Goal: Transaction & Acquisition: Purchase product/service

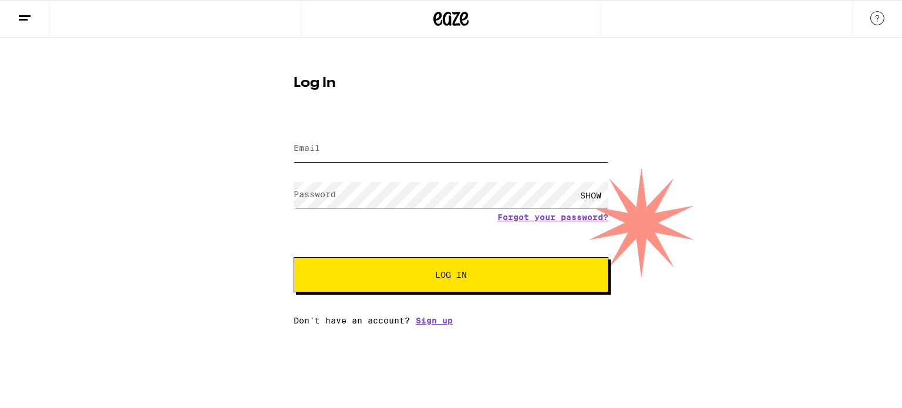
type input "strawberisoda2@gmail.com"
click at [406, 284] on button "Log In" at bounding box center [451, 274] width 315 height 35
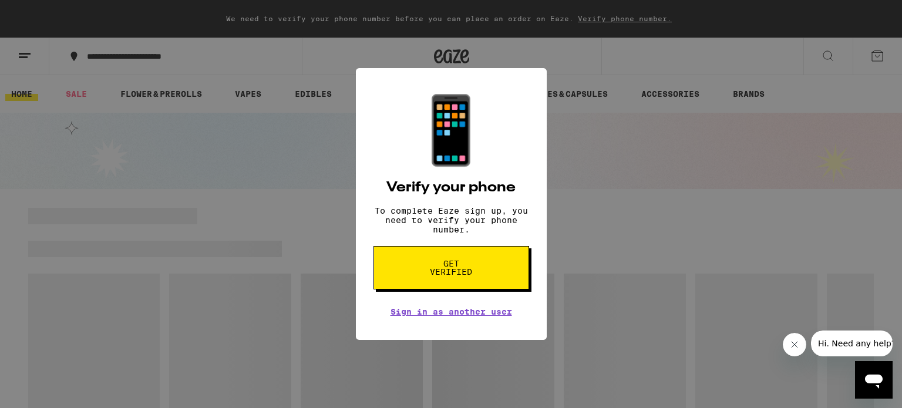
click at [268, 193] on div "📱 Verify your phone To complete Eaze sign up, you need to verify your phone num…" at bounding box center [451, 204] width 902 height 408
click at [454, 287] on button "Get verified" at bounding box center [451, 267] width 156 height 43
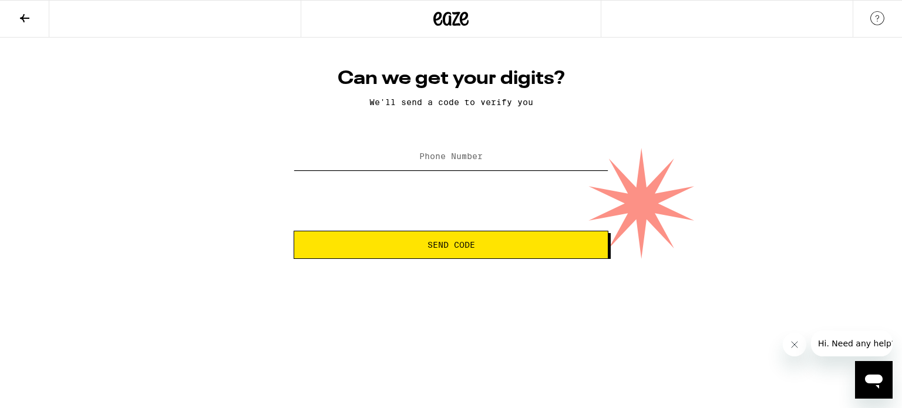
click at [364, 164] on input "Phone Number" at bounding box center [451, 157] width 315 height 26
type input "(630) 715-2209"
click at [396, 245] on span "Send Code" at bounding box center [451, 245] width 295 height 8
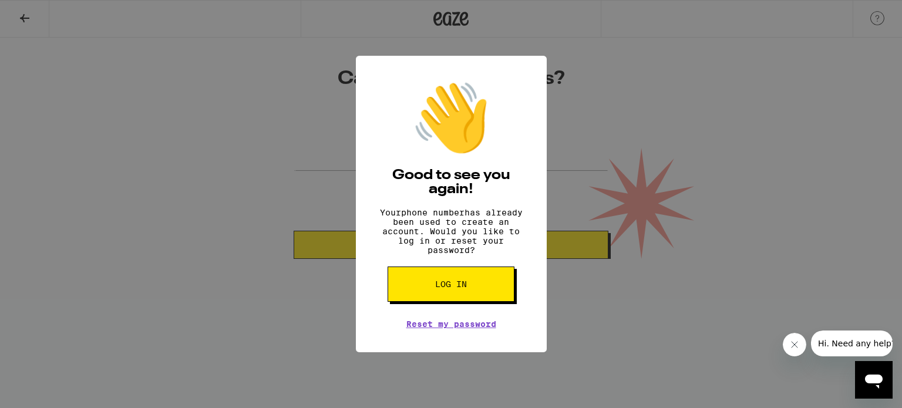
click at [433, 294] on button "Log in" at bounding box center [451, 284] width 127 height 35
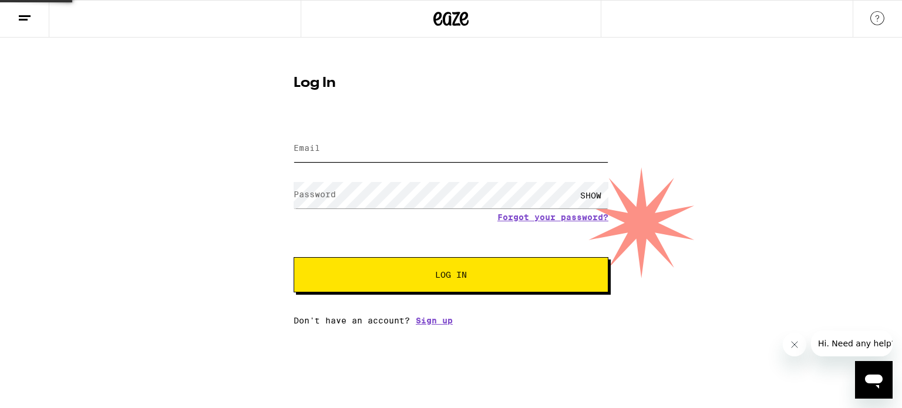
type input "strawberisoda2@gmail.com"
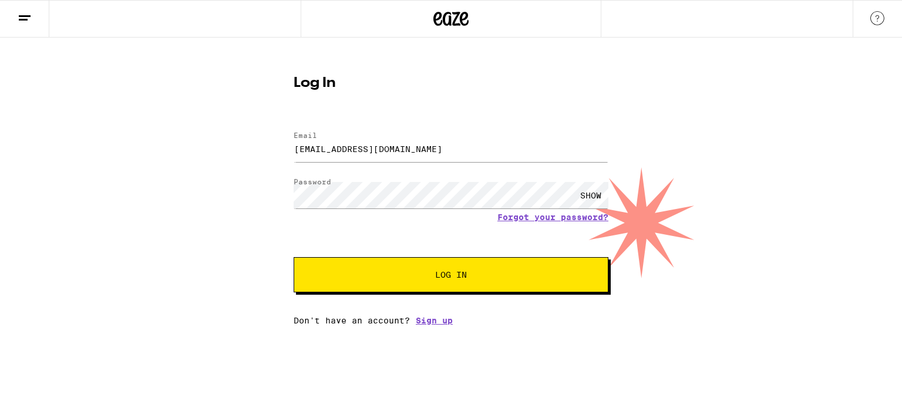
click at [430, 284] on button "Log In" at bounding box center [451, 274] width 315 height 35
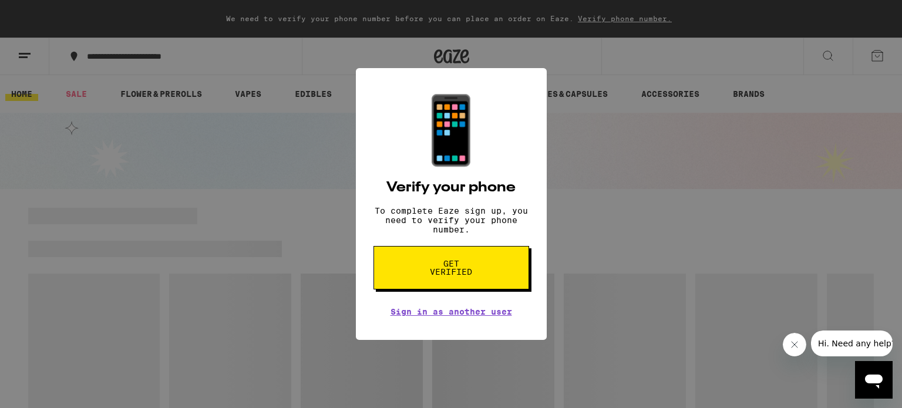
click at [288, 237] on div "📱 Verify your phone To complete Eaze sign up, you need to verify your phone num…" at bounding box center [451, 204] width 902 height 408
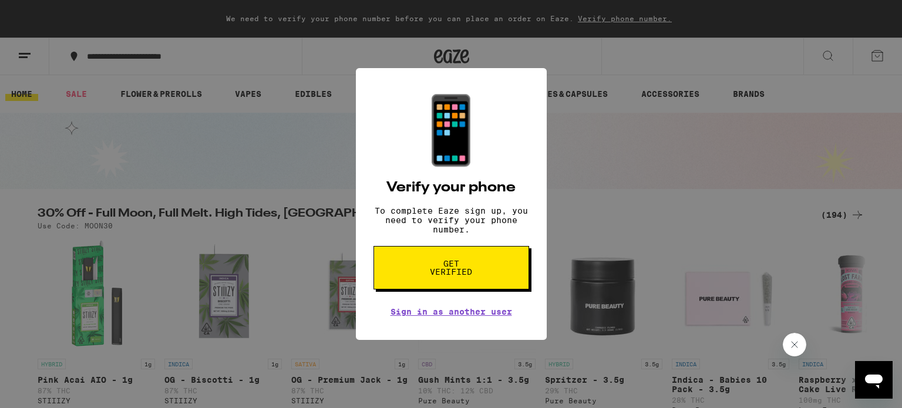
click at [446, 305] on div "📱 Verify your phone To complete Eaze sign up, you need to verify your phone num…" at bounding box center [451, 204] width 191 height 272
click at [450, 317] on link "Sign in as another user" at bounding box center [452, 311] width 122 height 9
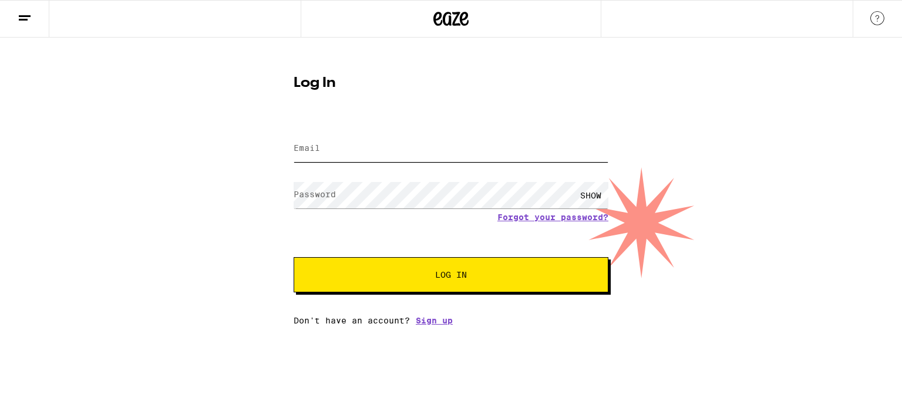
type input "strawberisoda2@gmail.com"
click at [26, 11] on icon at bounding box center [25, 18] width 14 height 14
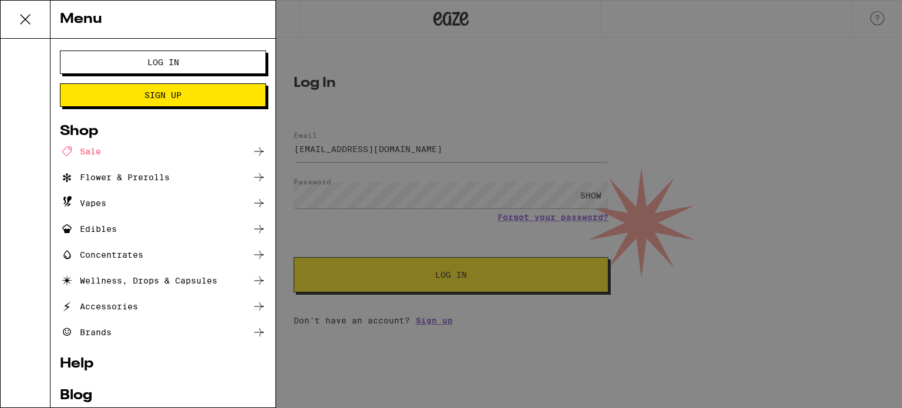
click at [138, 233] on div "Edibles" at bounding box center [163, 229] width 206 height 14
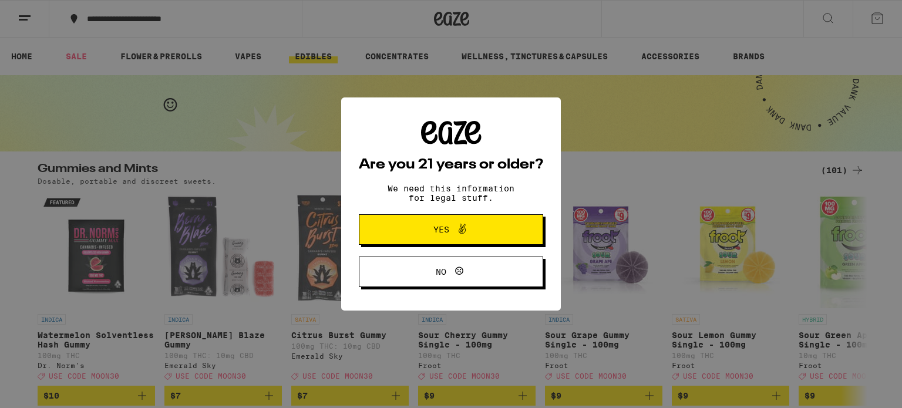
click at [447, 250] on div "Are you 21 years or older? We need this information for legal stuff. Yes No" at bounding box center [451, 204] width 184 height 166
click at [466, 226] on icon at bounding box center [462, 229] width 14 height 14
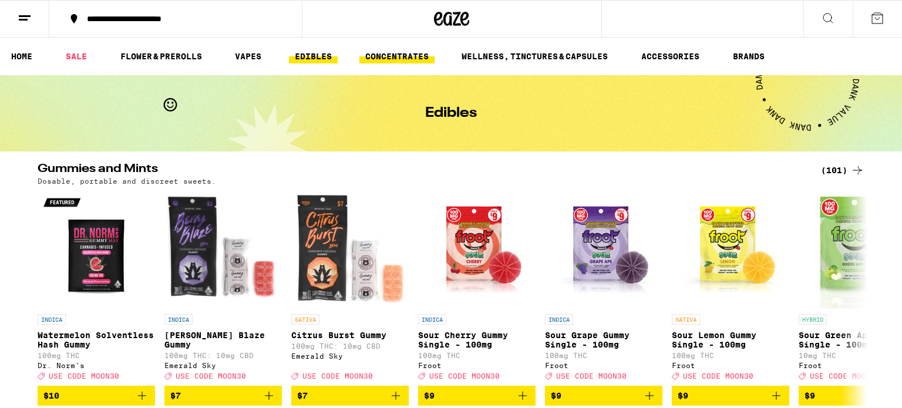
click at [383, 52] on link "CONCENTRATES" at bounding box center [396, 56] width 75 height 14
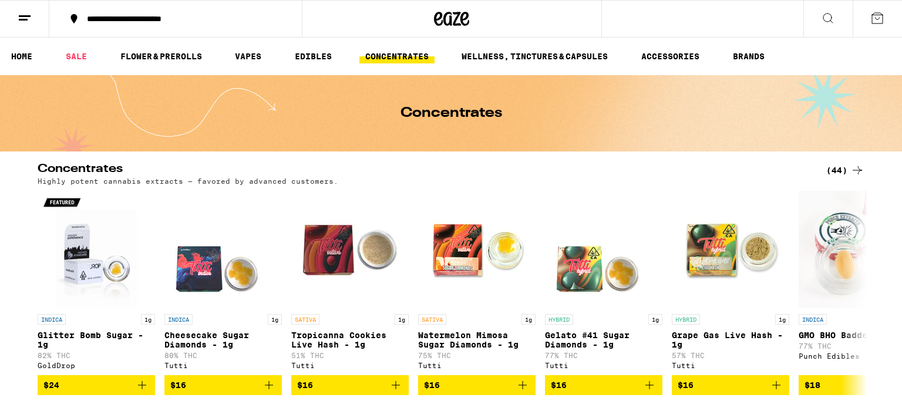
click at [563, 48] on ul "HOME SALE FLOWER & PREROLLS VAPES EDIBLES CONCENTRATES WELLNESS, TINCTURES & CA…" at bounding box center [451, 57] width 902 height 38
click at [544, 53] on link "WELLNESS, TINCTURES & CAPSULES" at bounding box center [535, 56] width 158 height 14
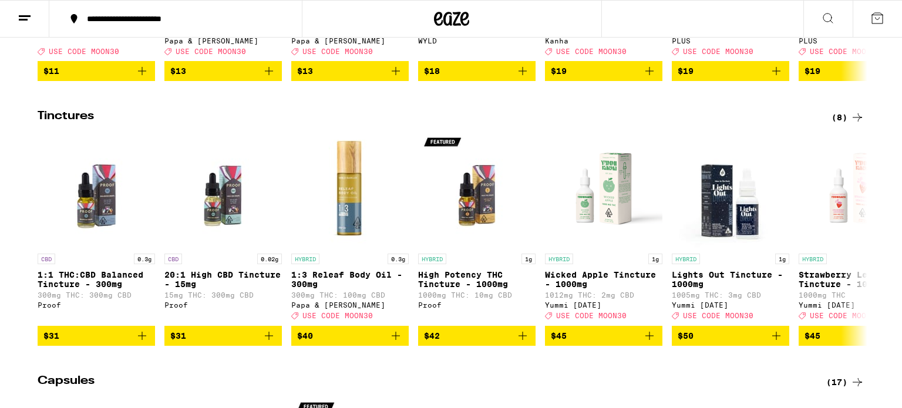
scroll to position [324, 0]
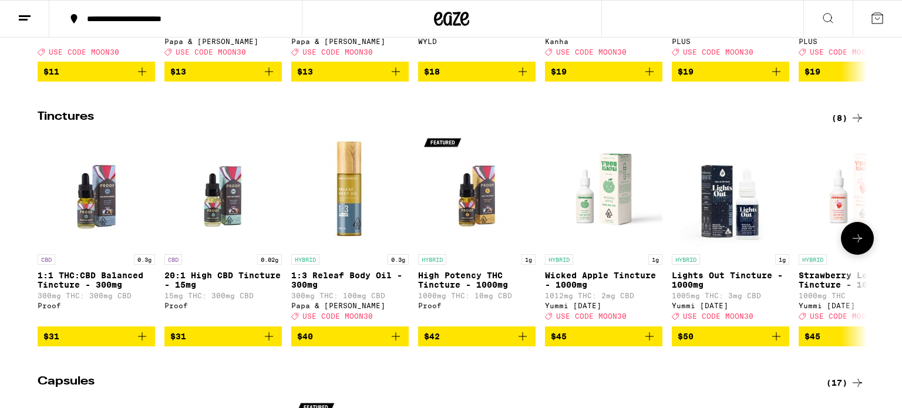
click at [860, 243] on icon at bounding box center [857, 238] width 9 height 8
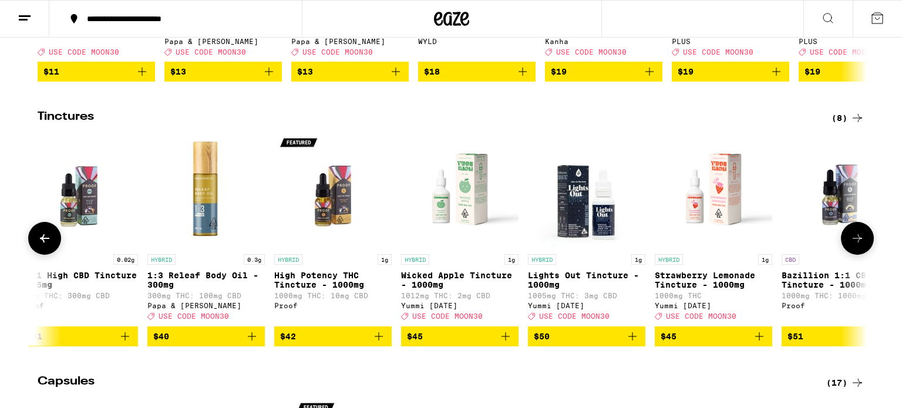
scroll to position [0, 188]
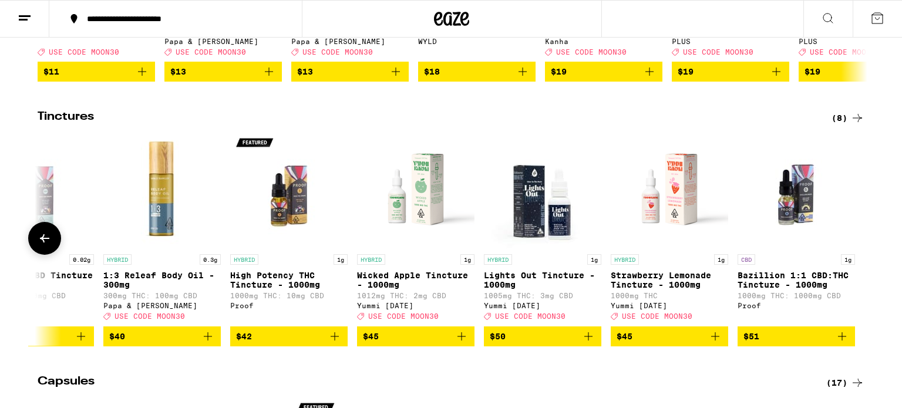
click at [712, 341] on icon "Add to bag" at bounding box center [715, 336] width 8 height 8
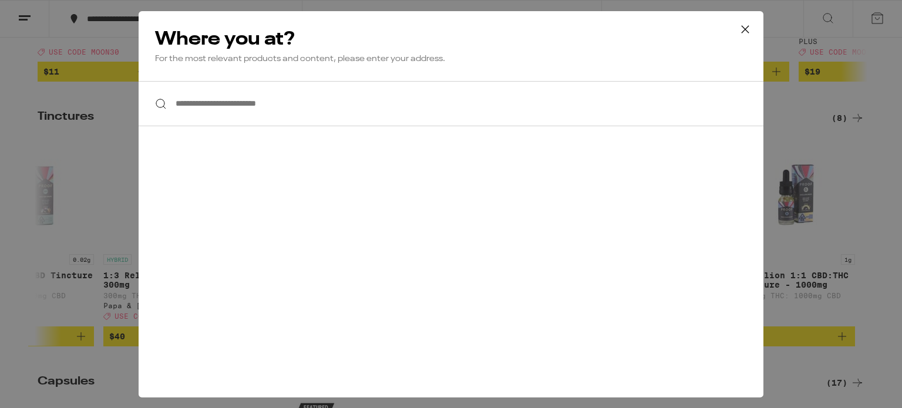
click at [406, 93] on input "**********" at bounding box center [451, 103] width 625 height 45
type input "*"
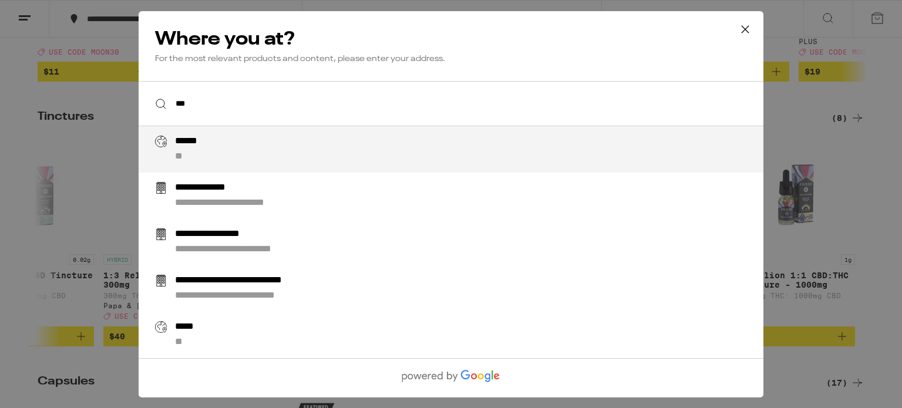
click at [267, 149] on div "****** **" at bounding box center [474, 150] width 599 height 28
type input "**********"
